Goal: Task Accomplishment & Management: Use online tool/utility

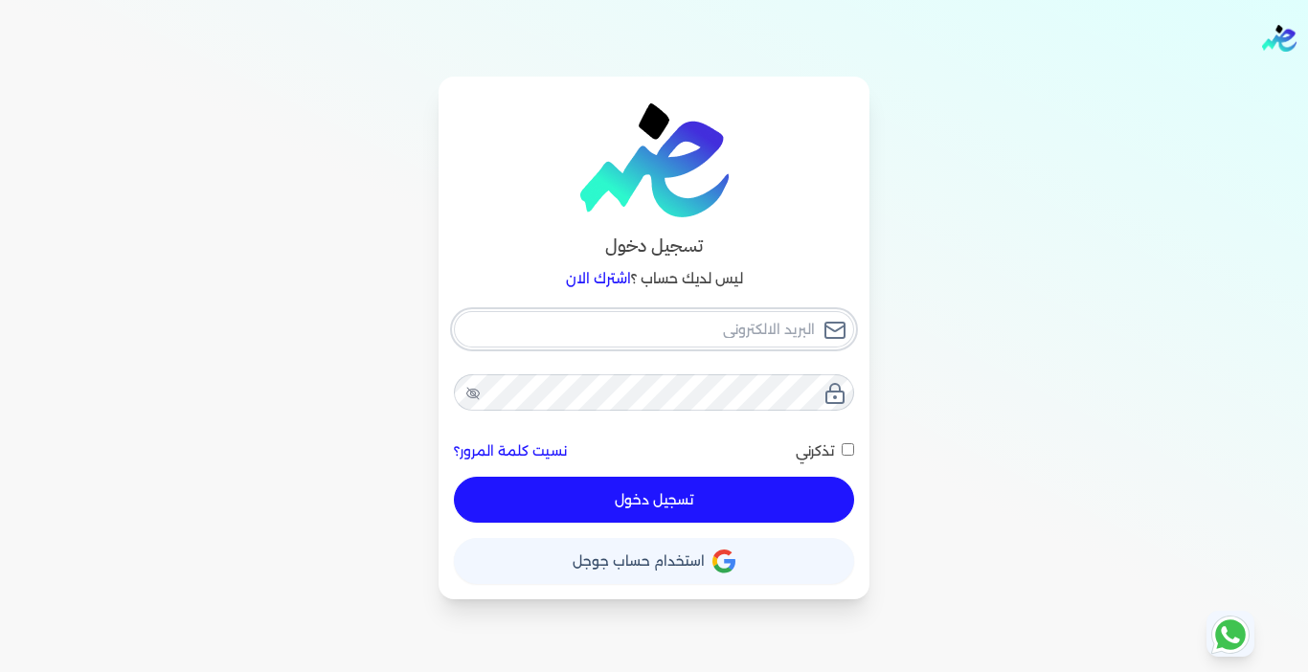
type input "[EMAIL_ADDRESS][DOMAIN_NAME]"
click at [649, 514] on button "تسجيل دخول" at bounding box center [654, 500] width 400 height 46
checkbox input "false"
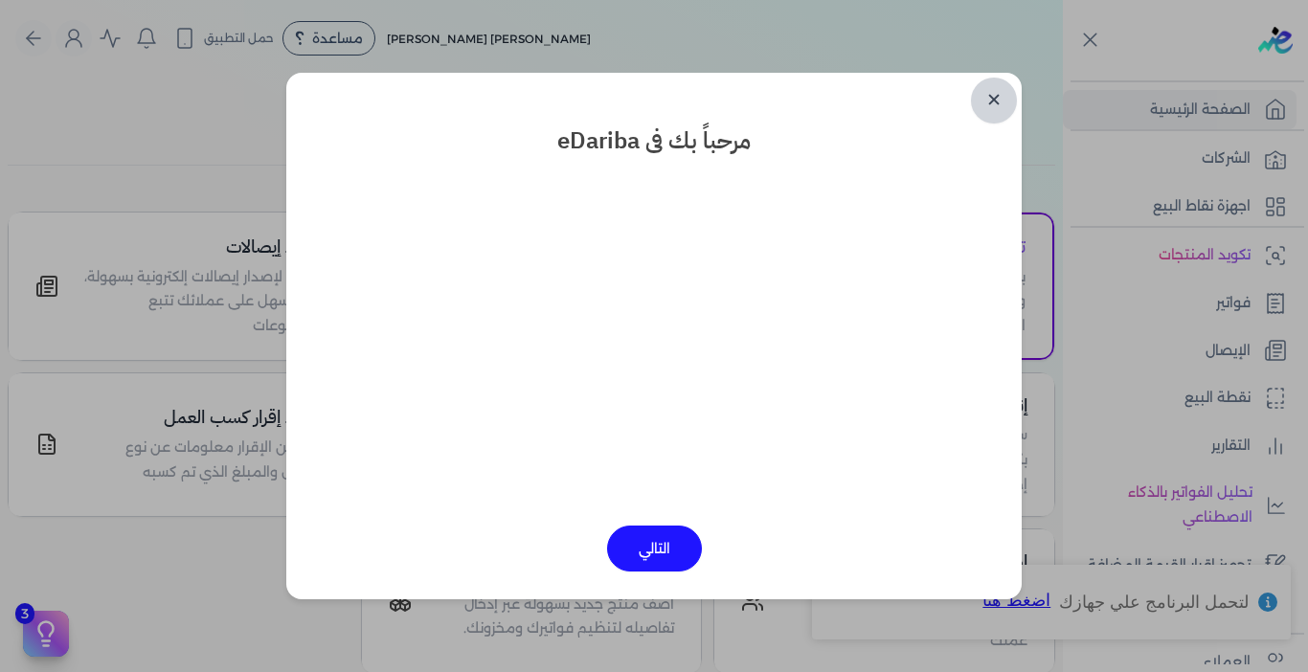
click at [995, 96] on link "✕" at bounding box center [994, 101] width 46 height 46
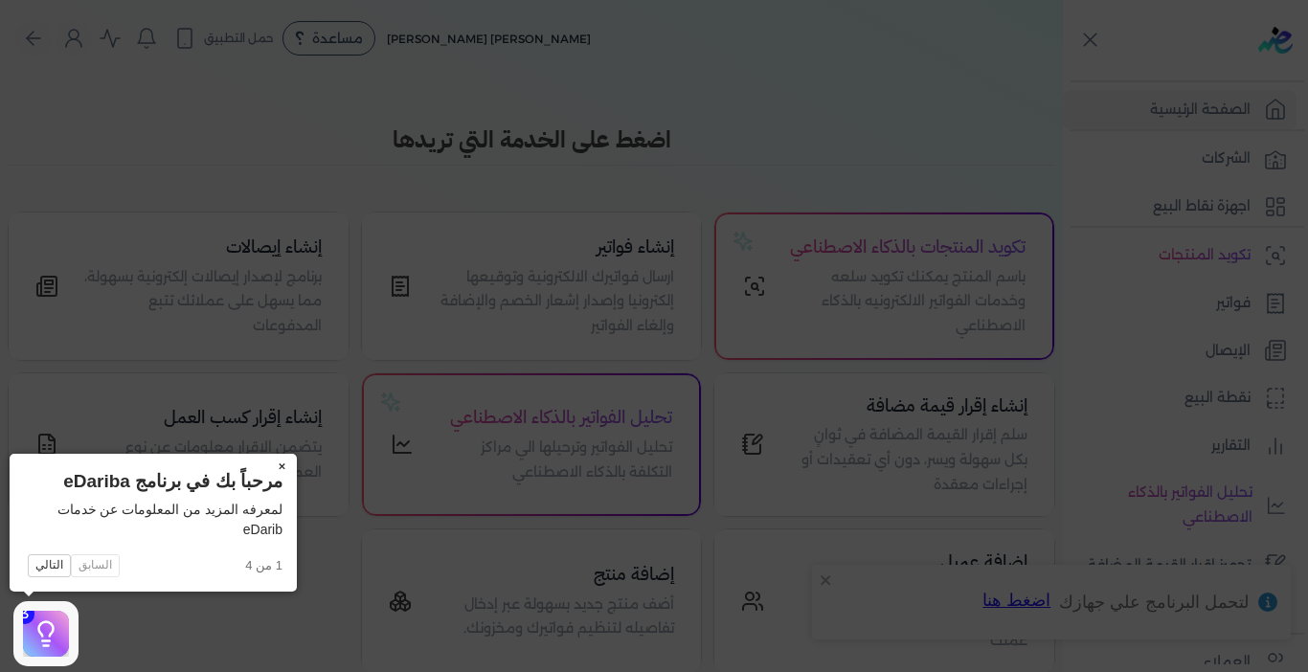
click at [282, 463] on button "×" at bounding box center [281, 467] width 31 height 27
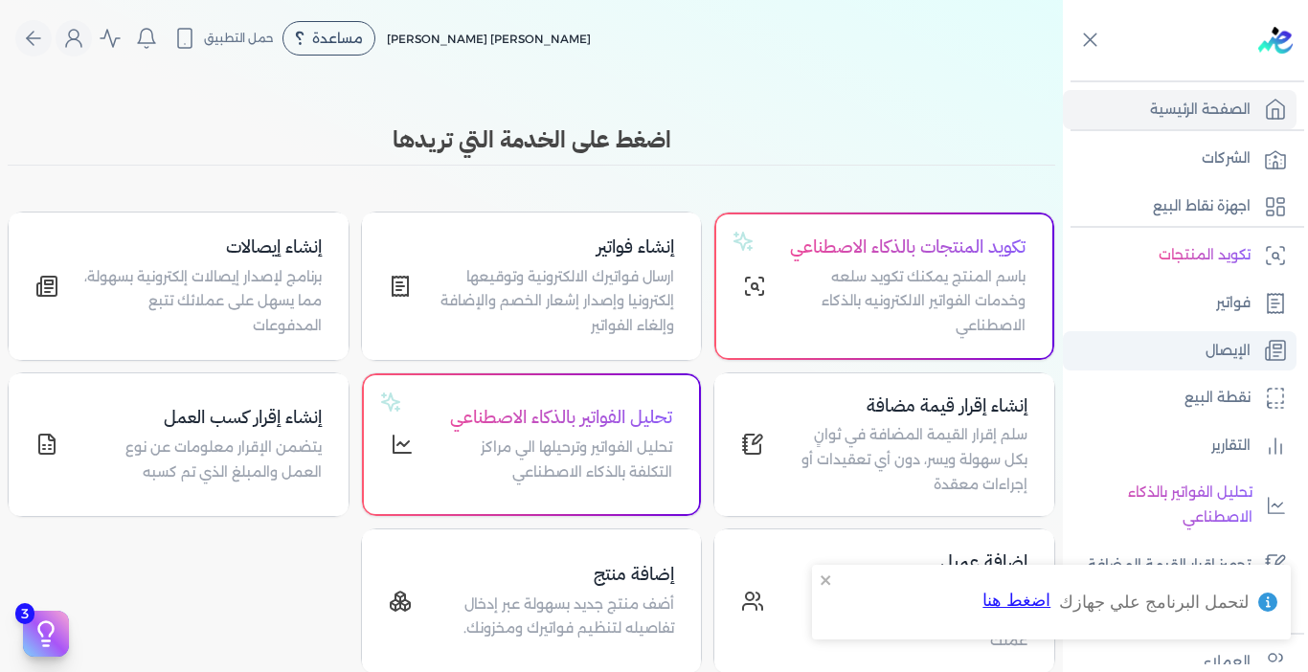
click at [1217, 353] on p "الإيصال" at bounding box center [1228, 351] width 45 height 25
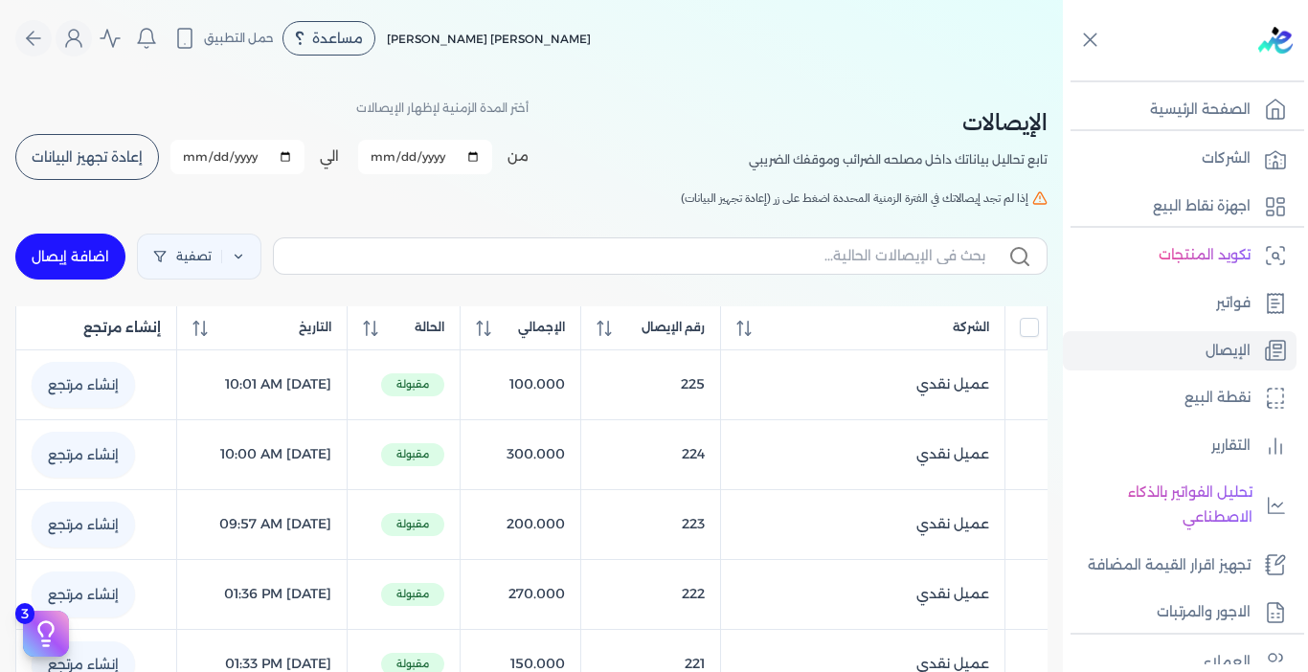
click at [109, 163] on span "إعادة تجهيز البيانات" at bounding box center [87, 156] width 111 height 13
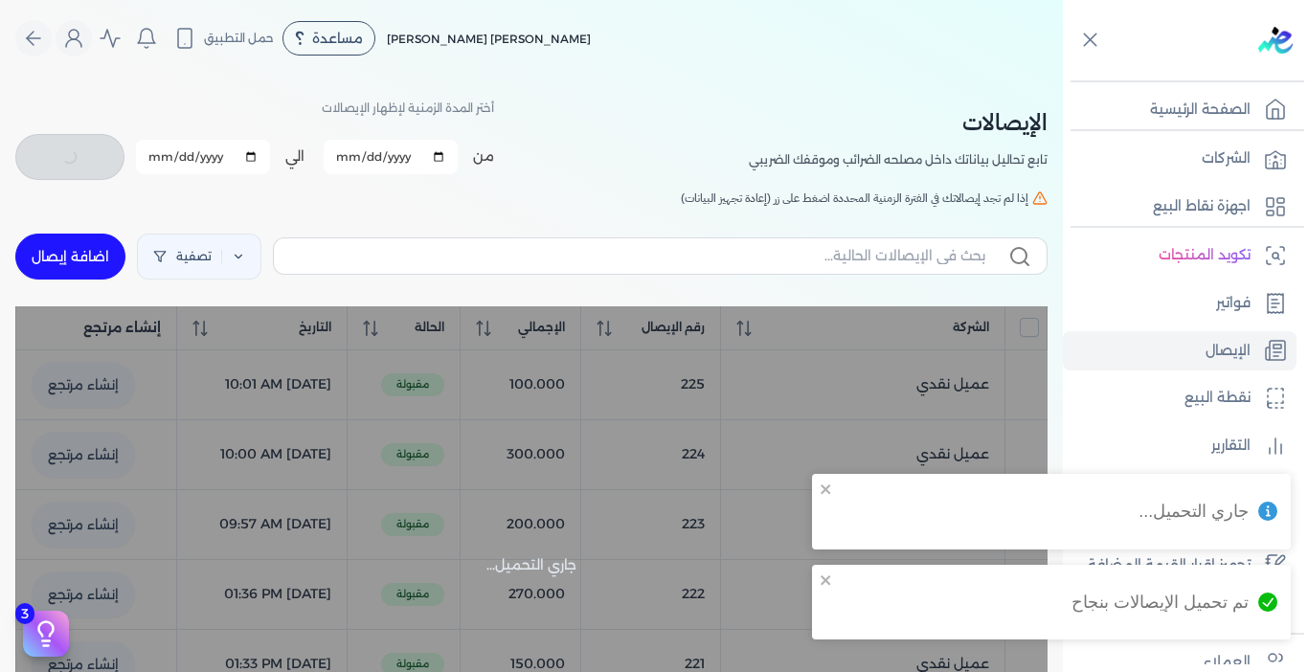
checkbox input "false"
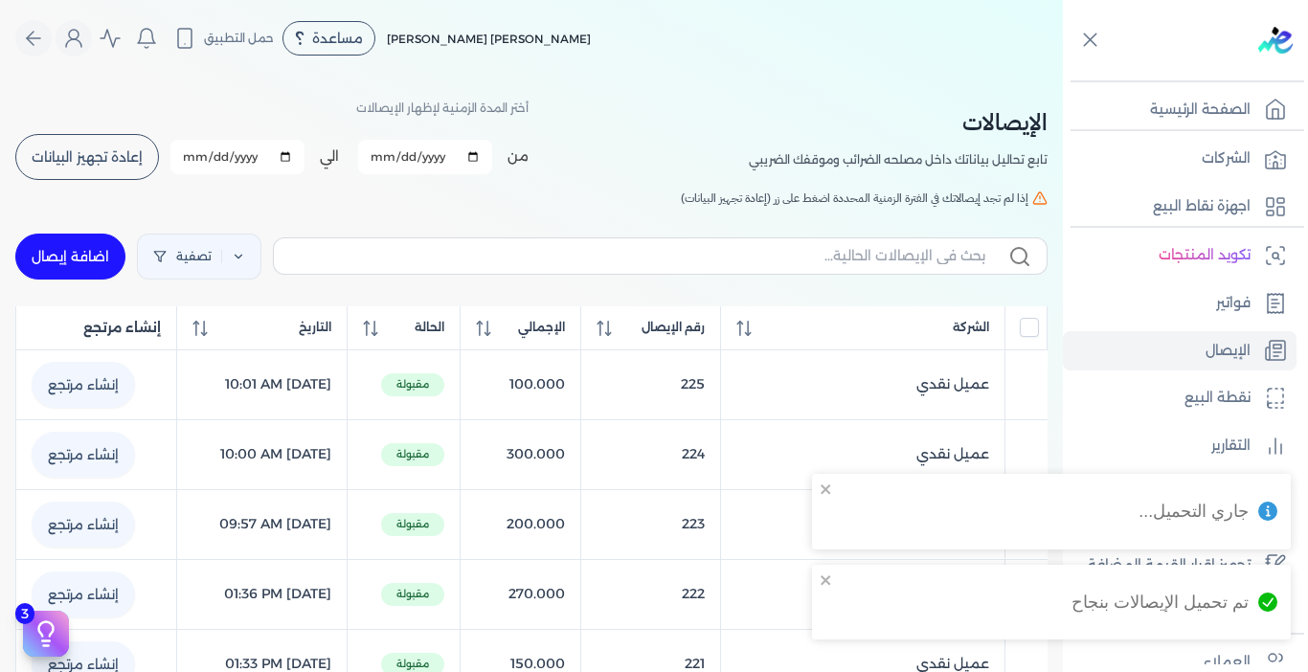
click at [96, 262] on link "اضافة إيصال" at bounding box center [70, 257] width 110 height 46
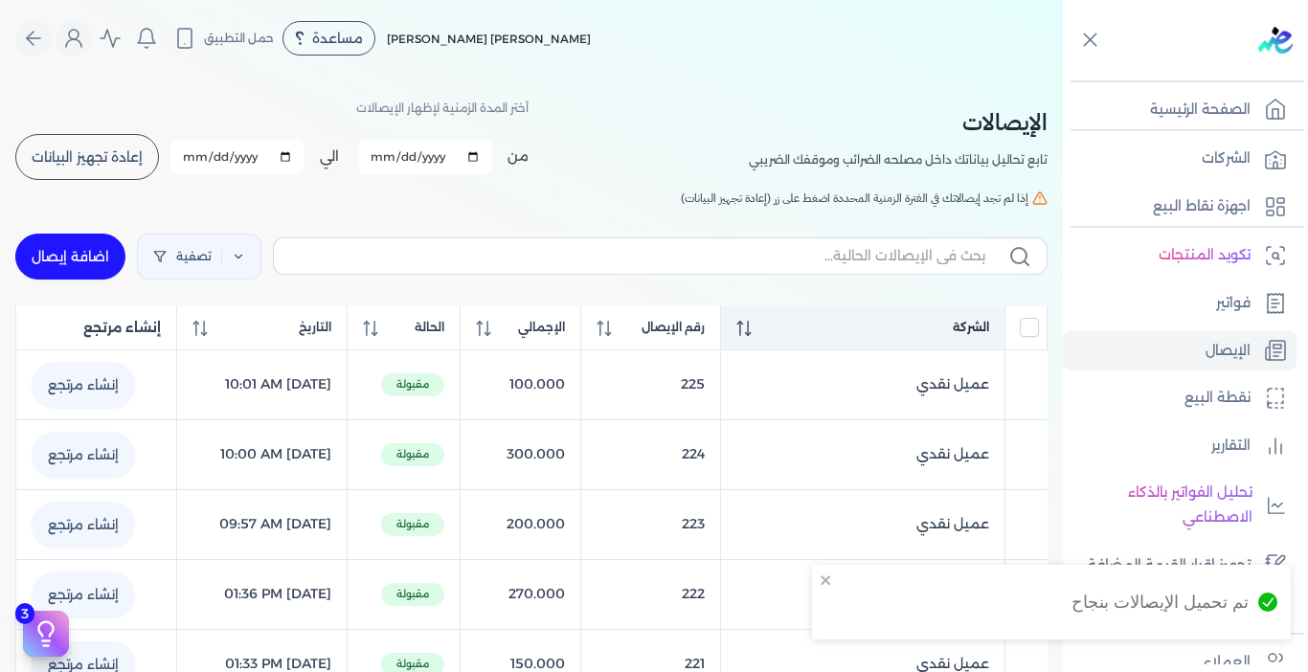
select select "EGP"
select select "EGS"
select select "B"
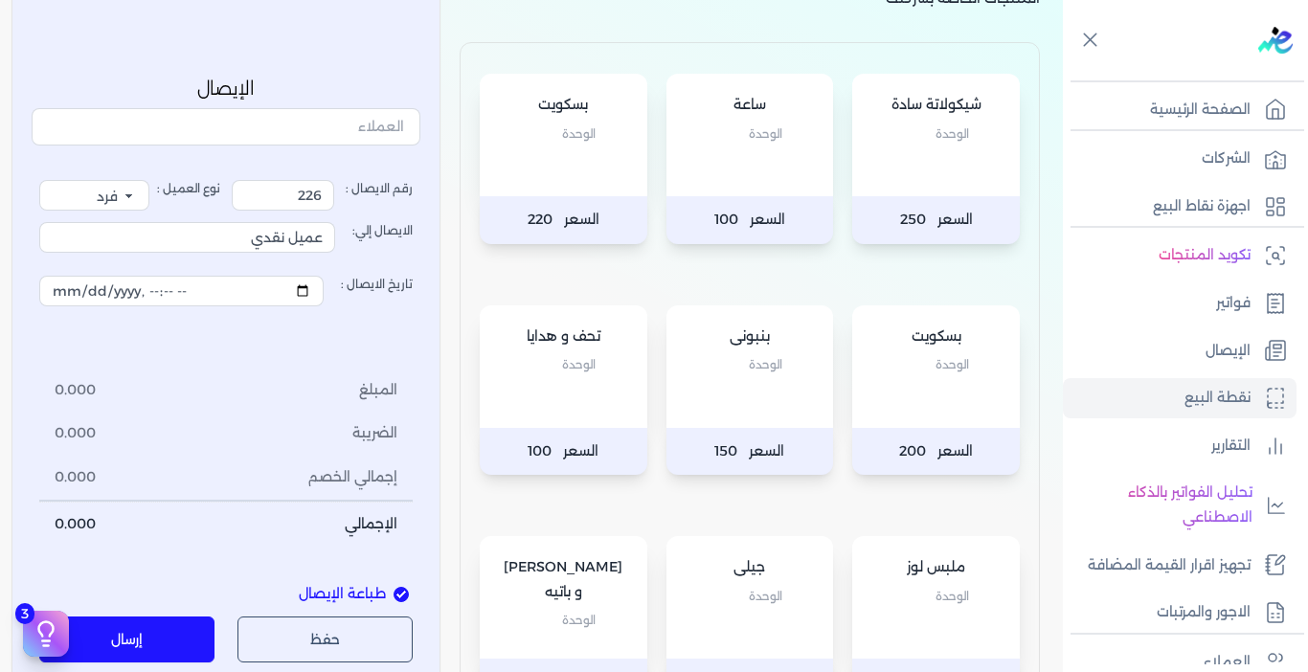
scroll to position [383, 0]
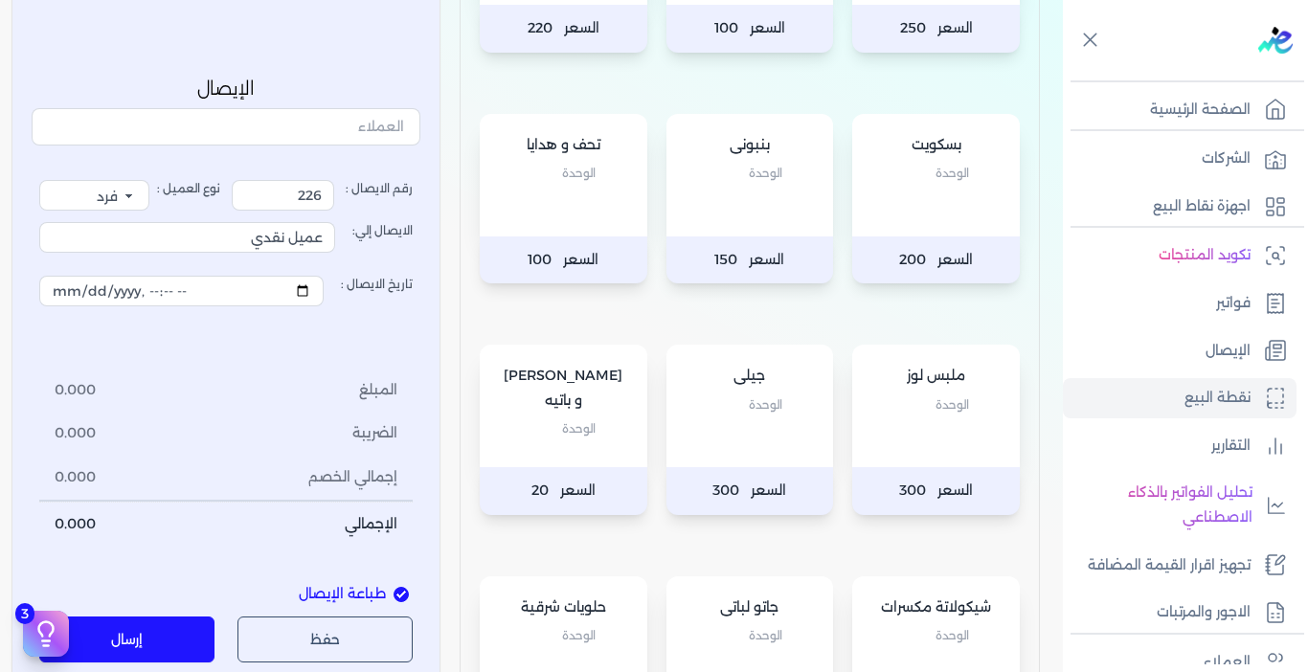
click at [949, 224] on div "بسكويت الوحدة" at bounding box center [936, 175] width 168 height 123
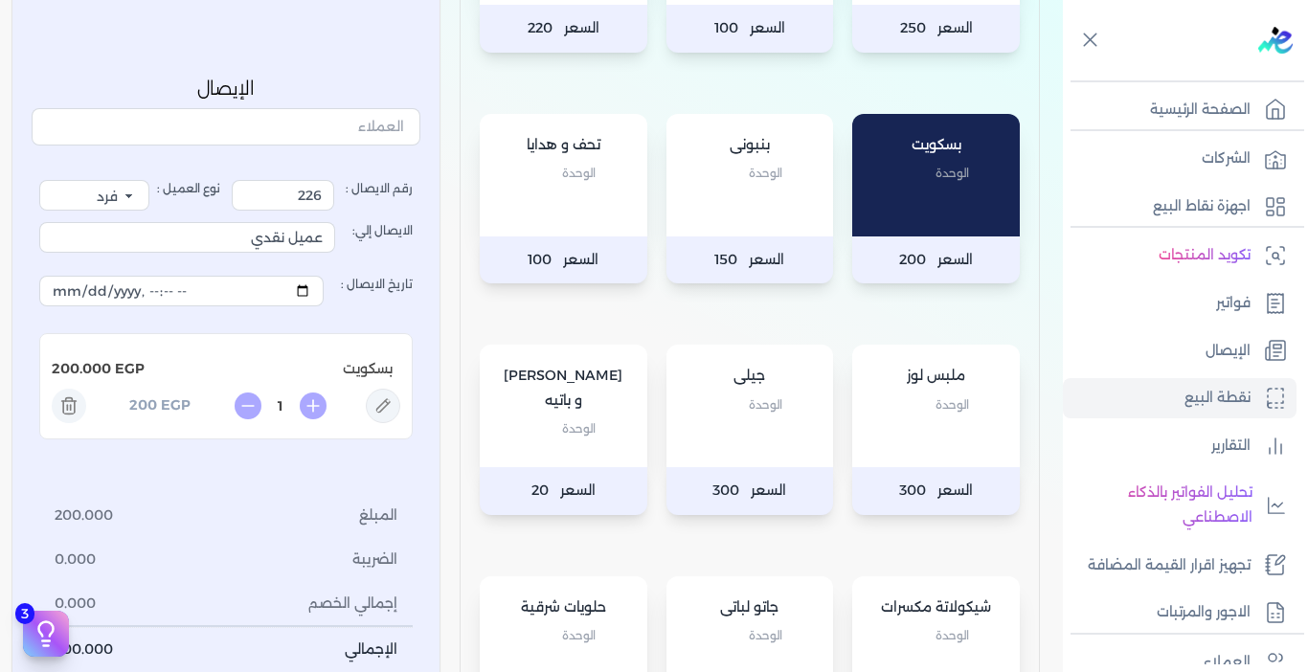
click at [910, 433] on div "ملبس لوز الوحدة" at bounding box center [936, 406] width 168 height 123
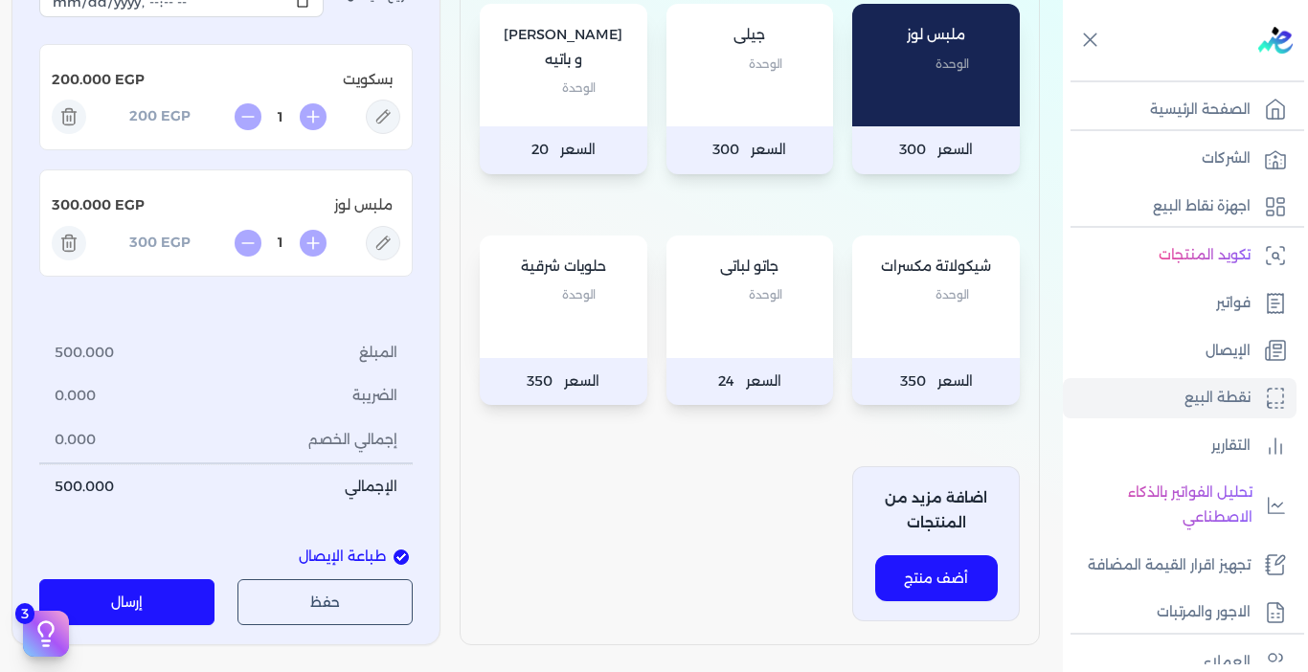
scroll to position [958, 0]
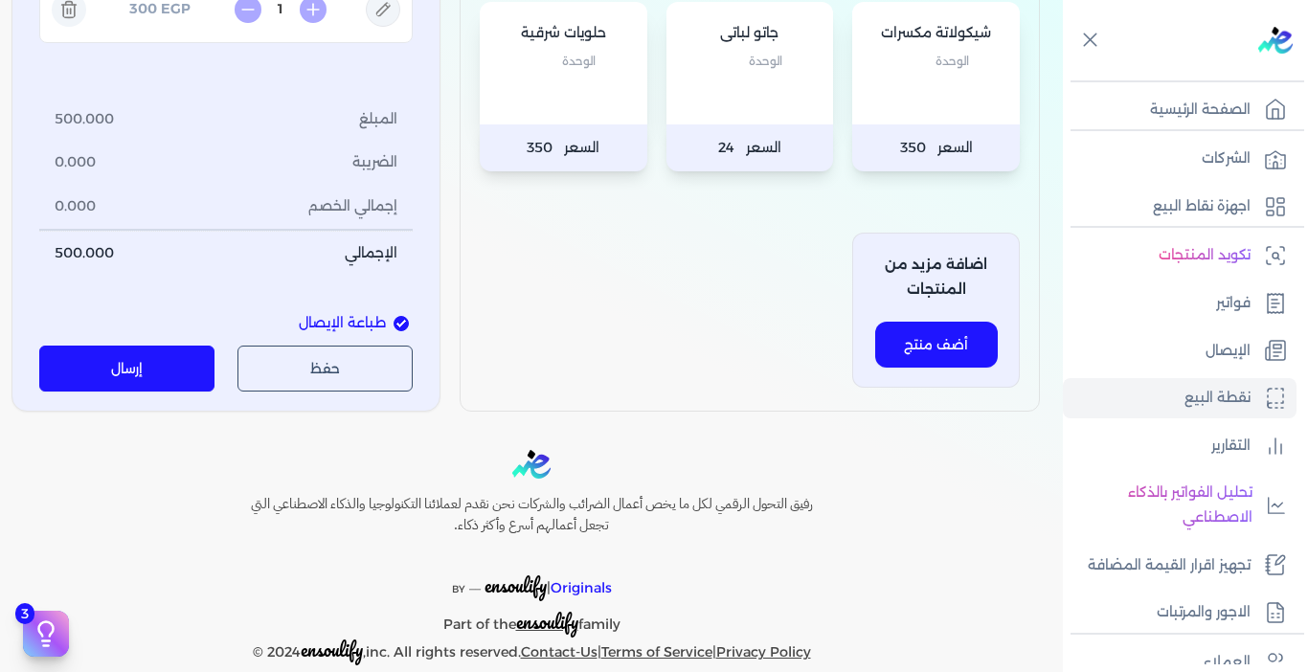
click at [155, 372] on button "إرسال" at bounding box center [126, 369] width 175 height 46
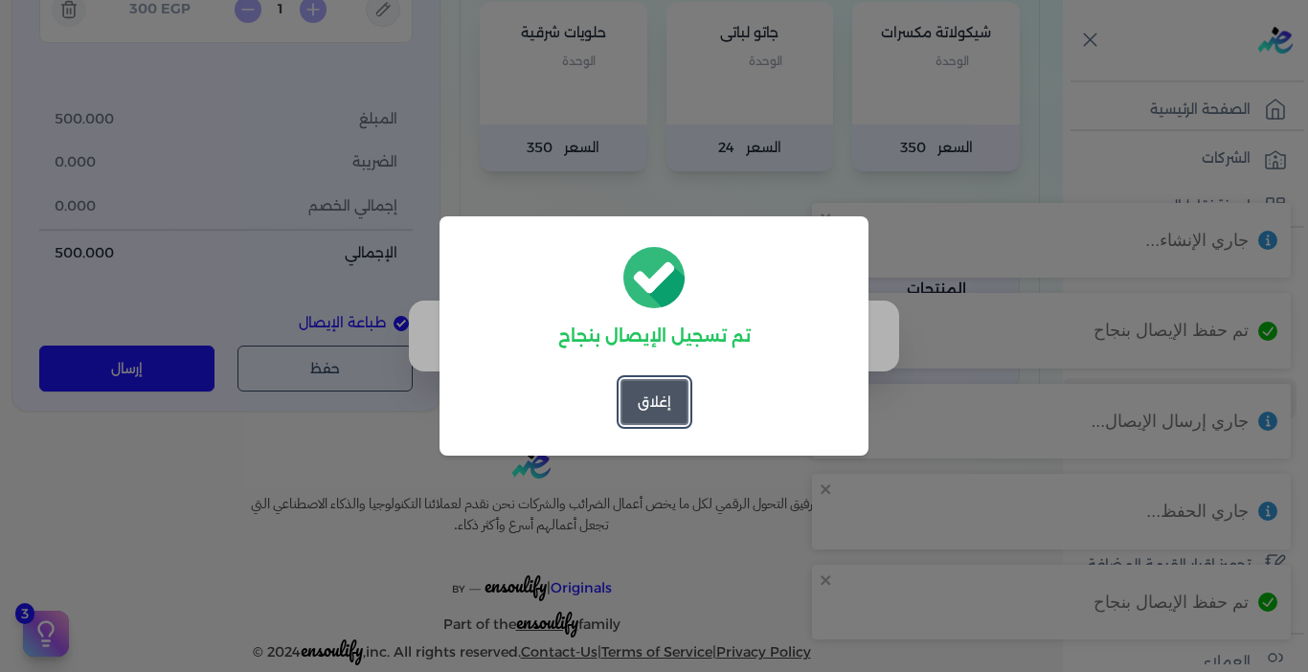
click at [644, 405] on button "إغلاق" at bounding box center [655, 402] width 68 height 46
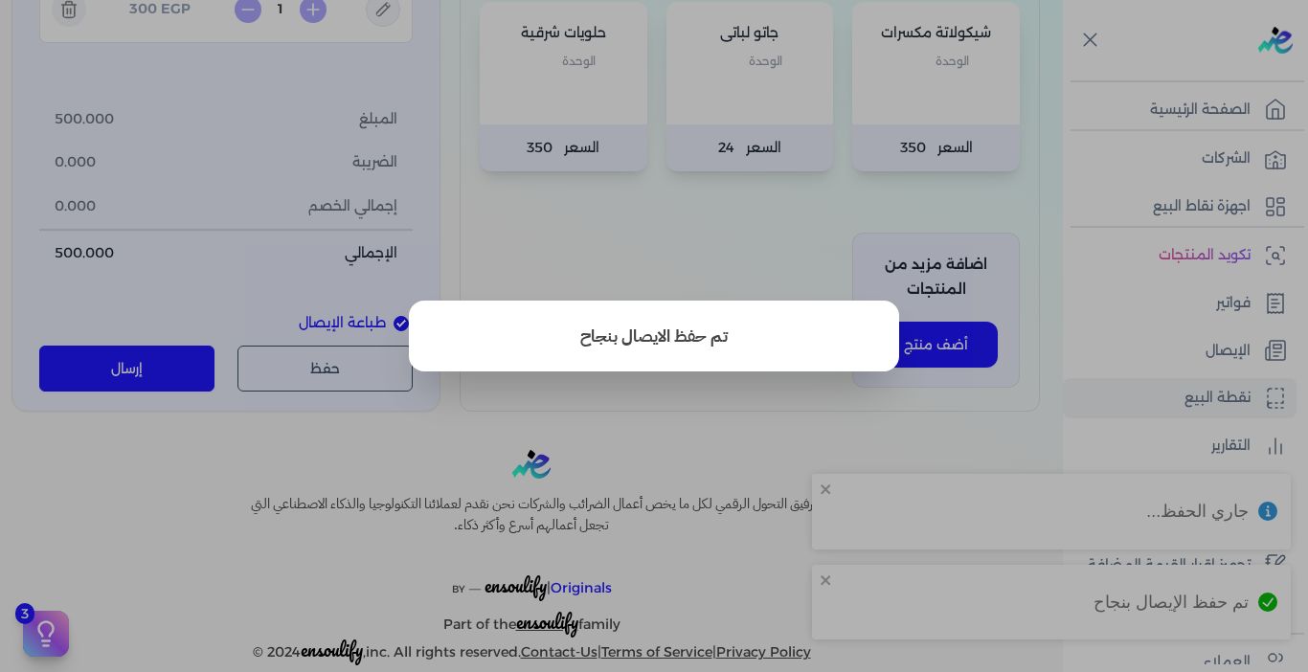
click at [668, 413] on button "close" at bounding box center [654, 336] width 1308 height 672
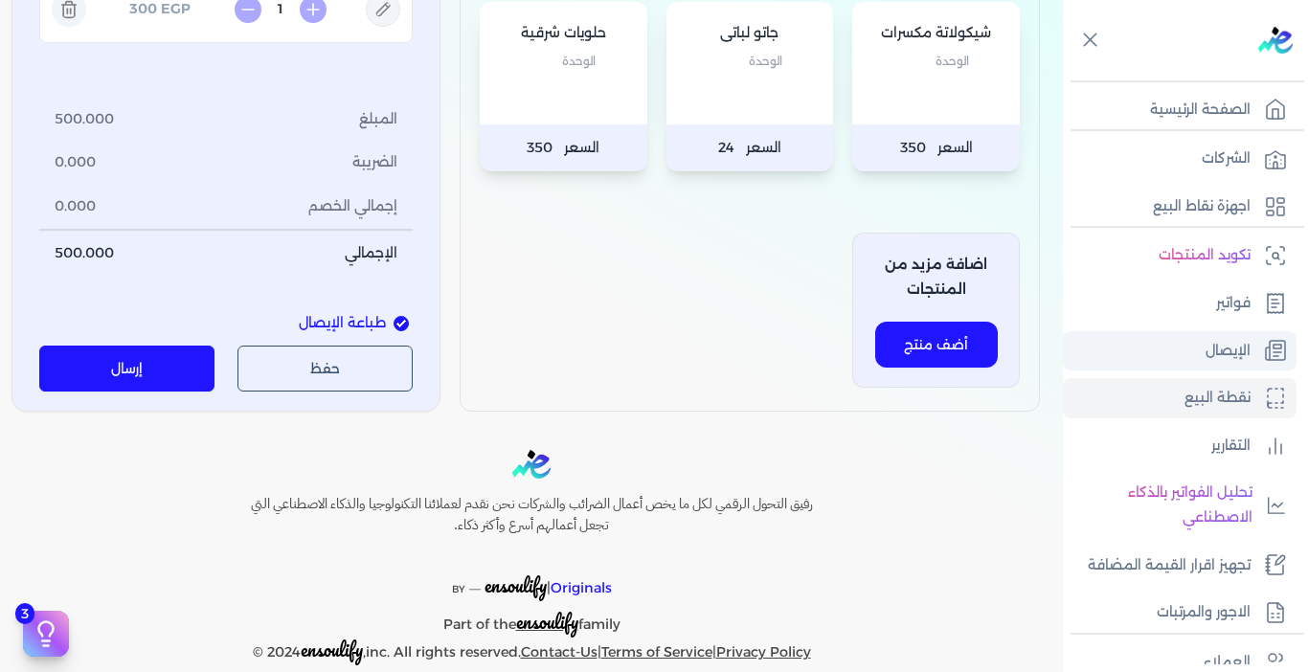
click at [1170, 355] on link "الإيصال" at bounding box center [1180, 351] width 234 height 40
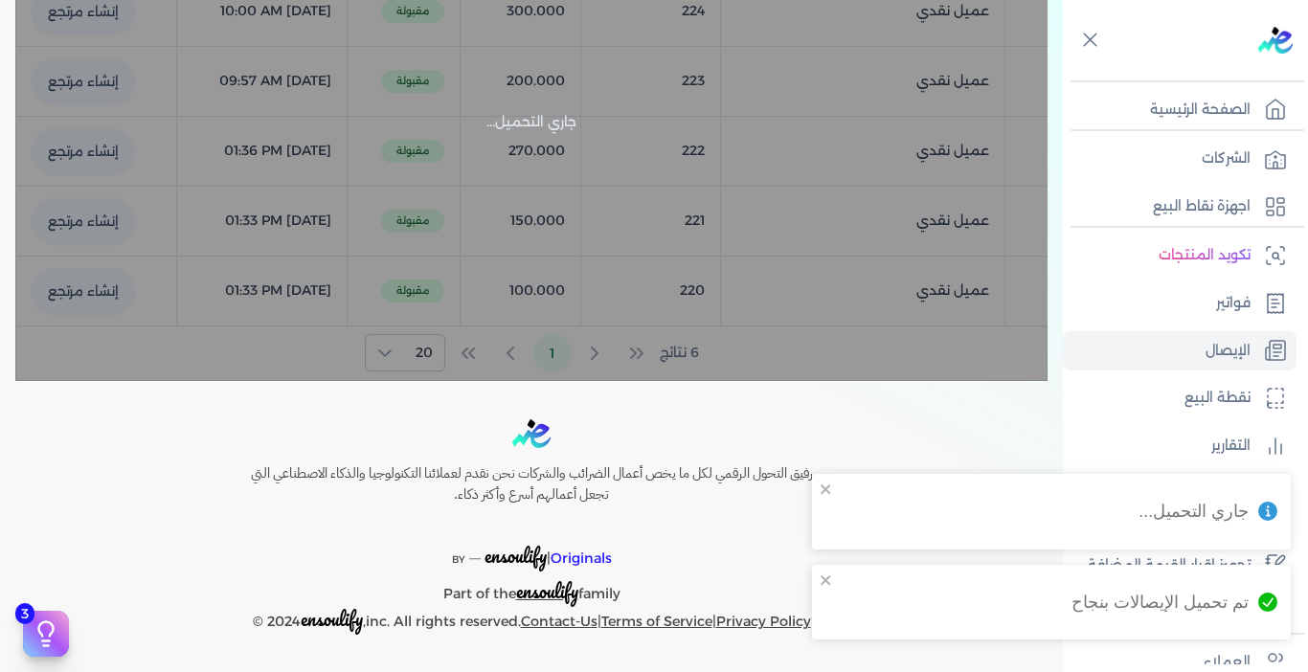
checkbox input "false"
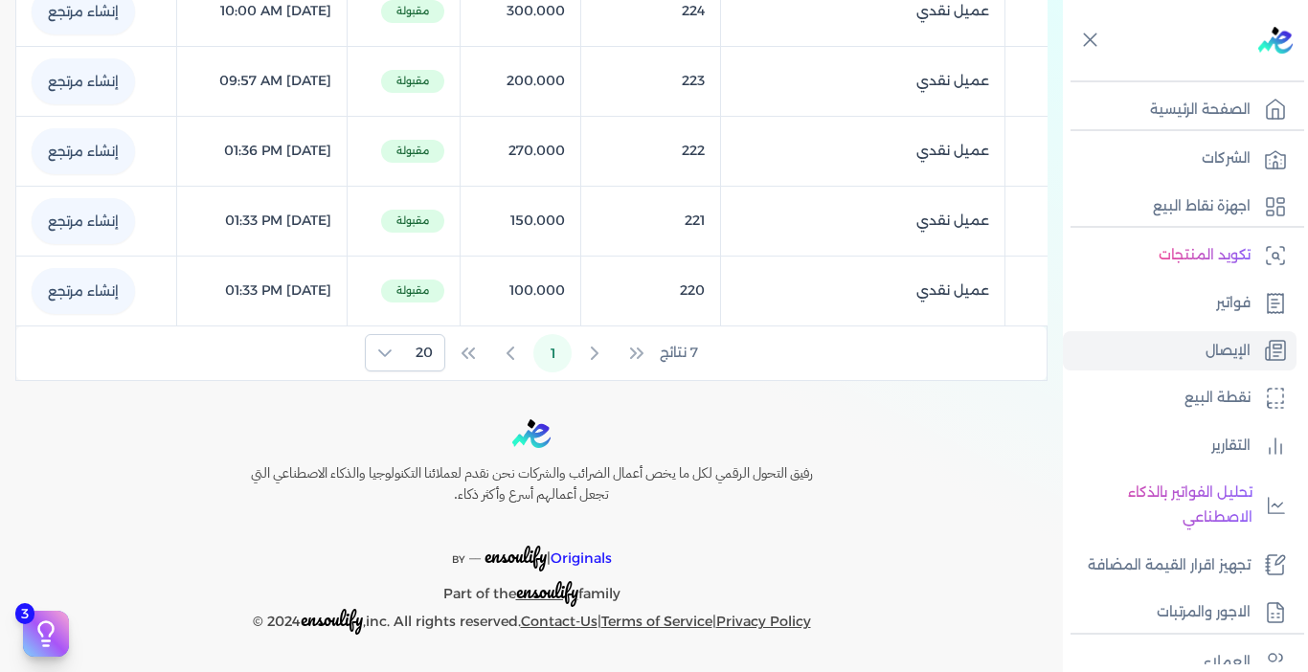
select select "EGP"
select select "EGS"
select select "B"
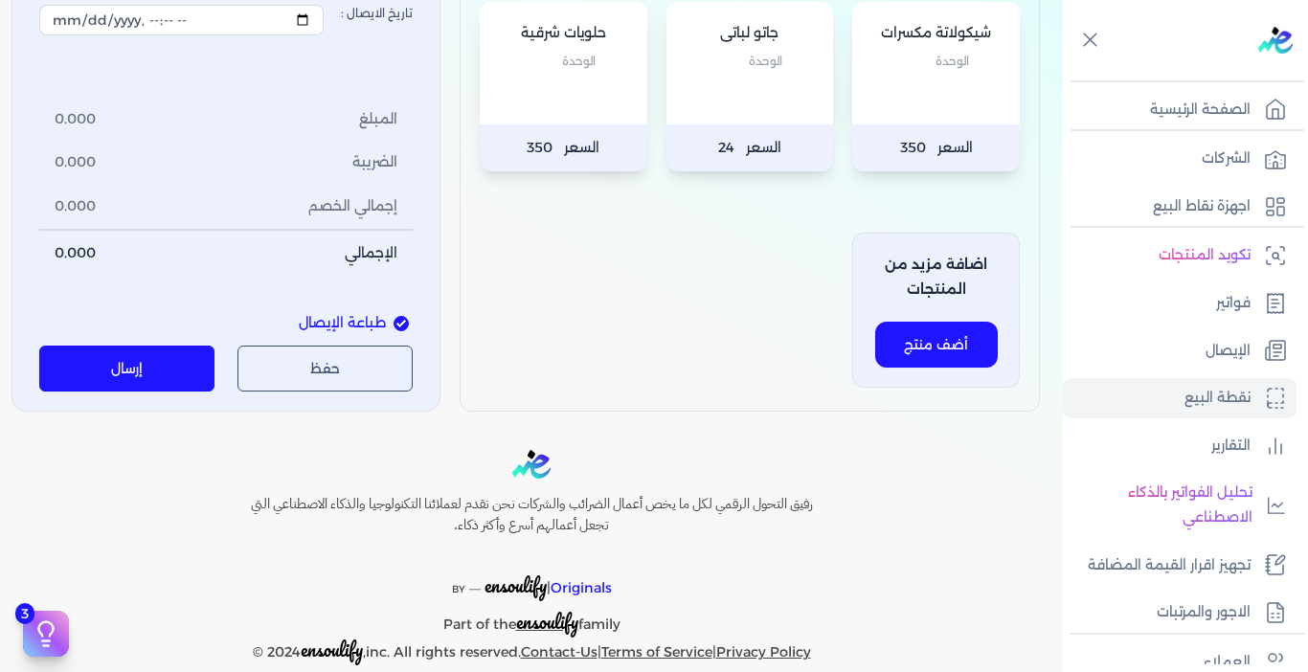
click at [908, 74] on p "الوحدة" at bounding box center [935, 61] width 129 height 25
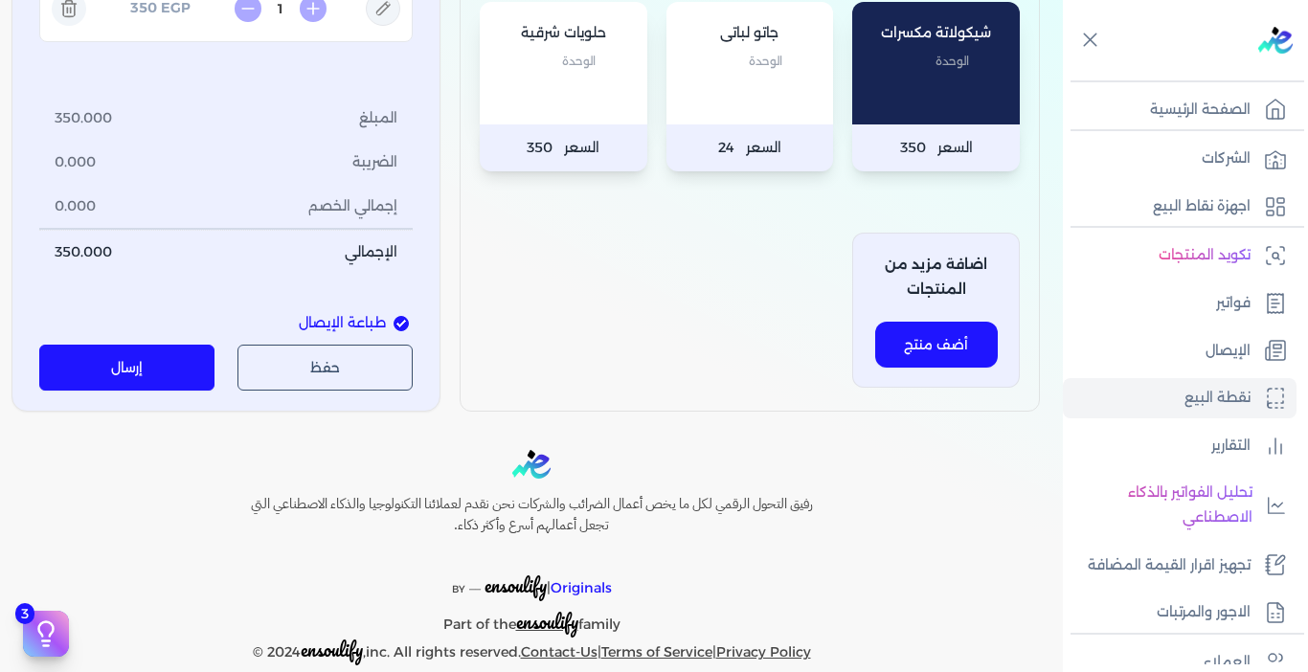
click at [289, 19] on input "1" at bounding box center [280, 9] width 31 height 20
type input "0.5"
click at [300, 275] on div "رقم الايصال : 227 نوع العميل : فرد شركة شخص اجنبي الايصال إلي: عميل نقدي تاريخ …" at bounding box center [225, 29] width 373 height 492
click at [113, 392] on button "إرسال" at bounding box center [126, 369] width 175 height 46
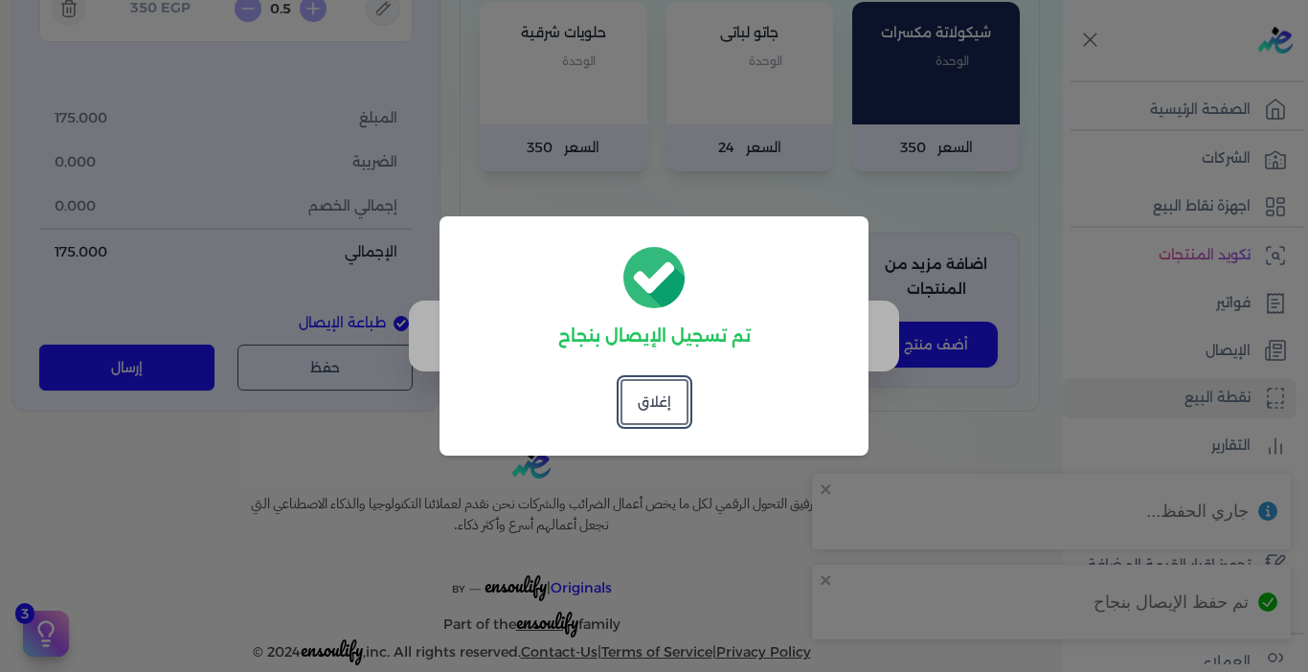
click at [655, 415] on button "إغلاق" at bounding box center [655, 402] width 68 height 46
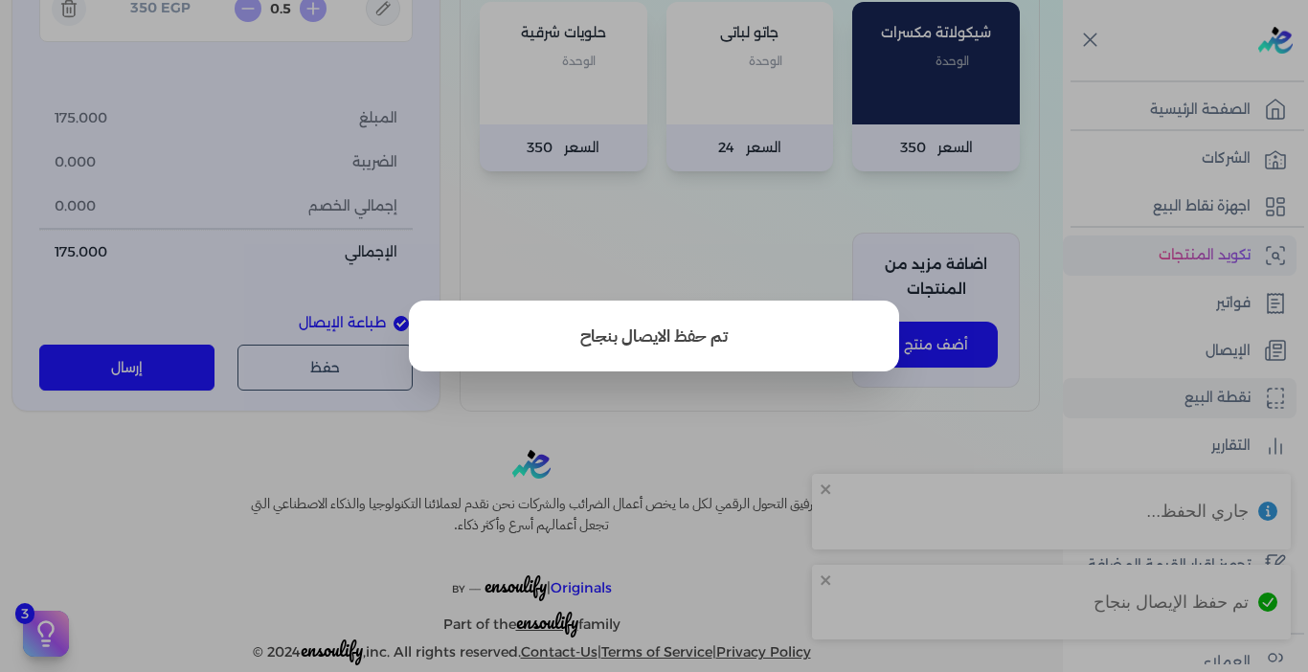
click at [664, 492] on button "close" at bounding box center [654, 336] width 1308 height 672
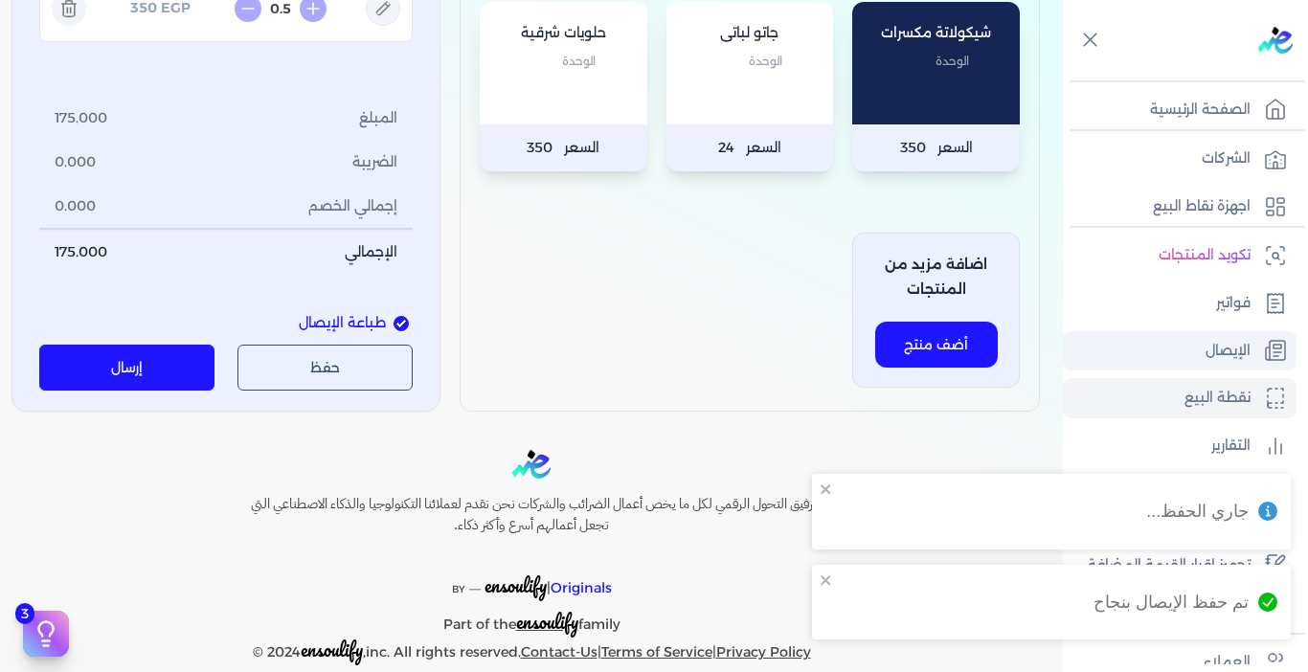
click at [1225, 346] on p "الإيصال" at bounding box center [1228, 351] width 45 height 25
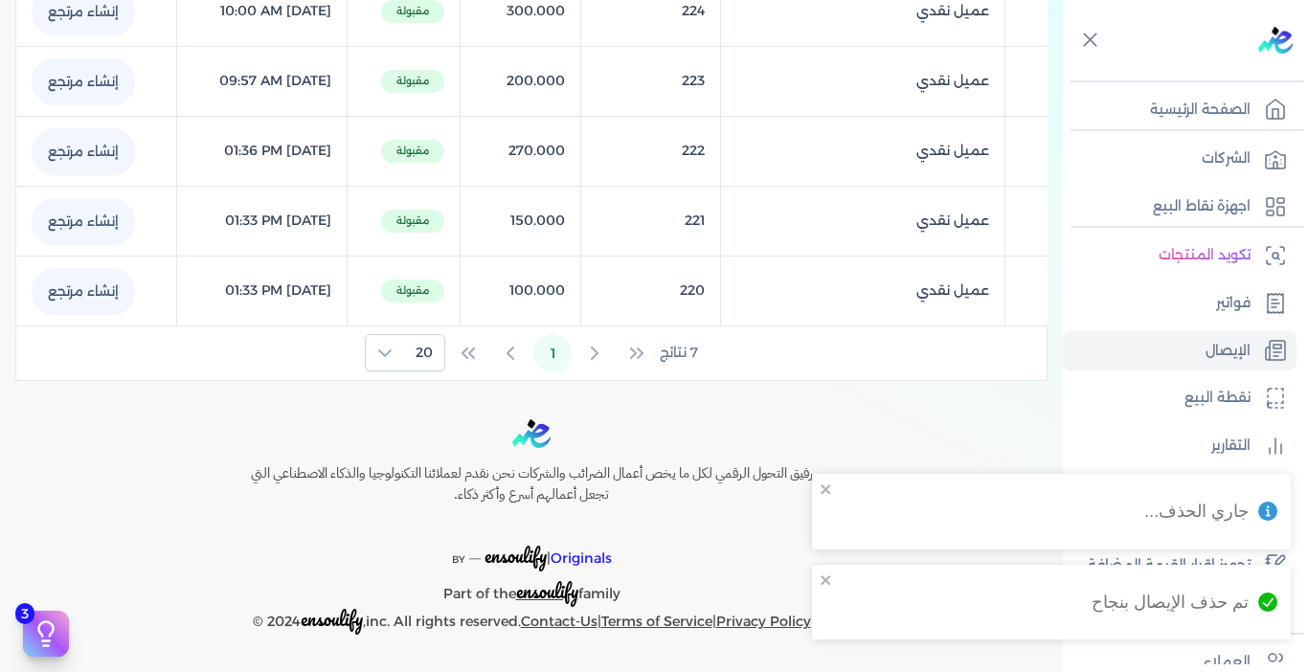
checkbox input "false"
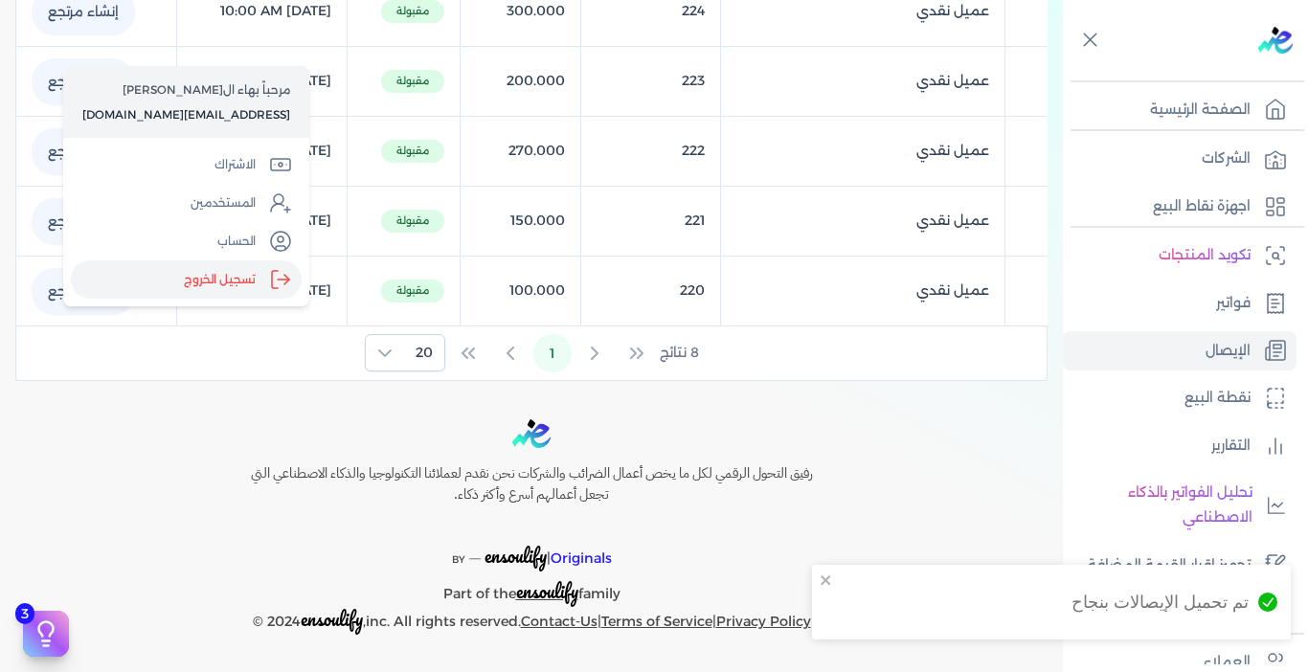
click at [238, 269] on label "تسجيل الخروج" at bounding box center [186, 279] width 231 height 38
click at [1063, 77] on input "Close" at bounding box center [1063, 77] width 0 height 0
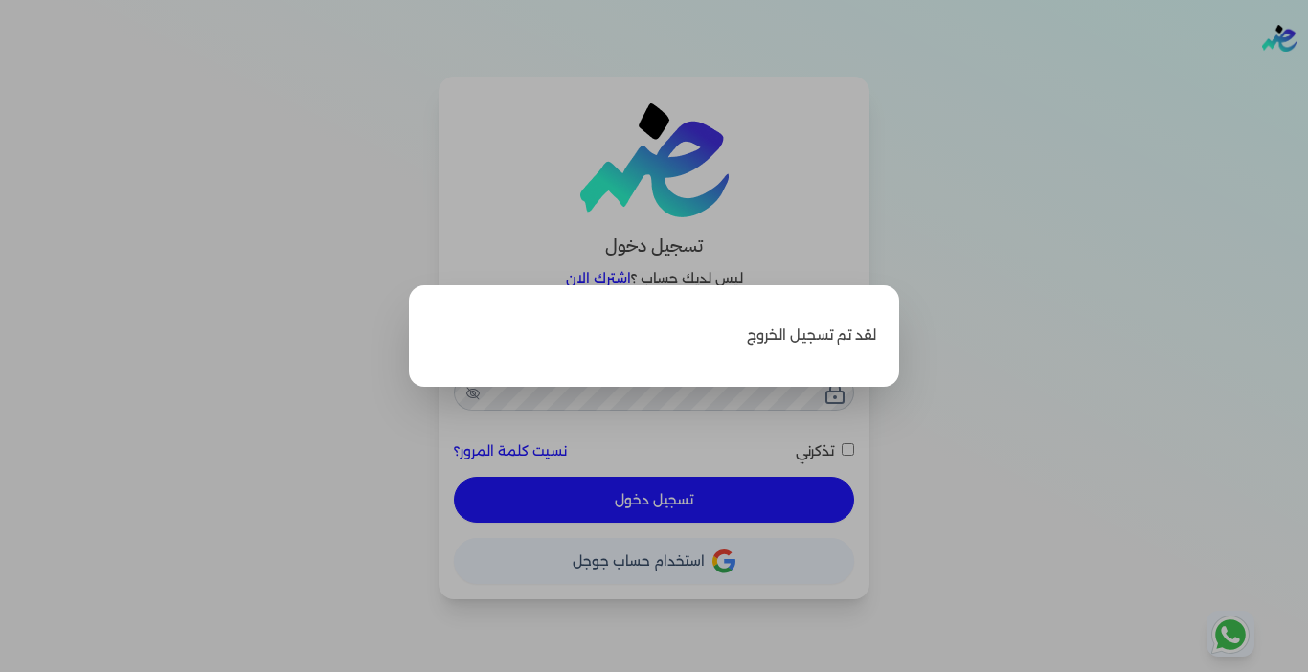
type input "[EMAIL_ADDRESS][DOMAIN_NAME]"
checkbox input "false"
